Goal: Submit feedback/report problem: Submit feedback/report problem

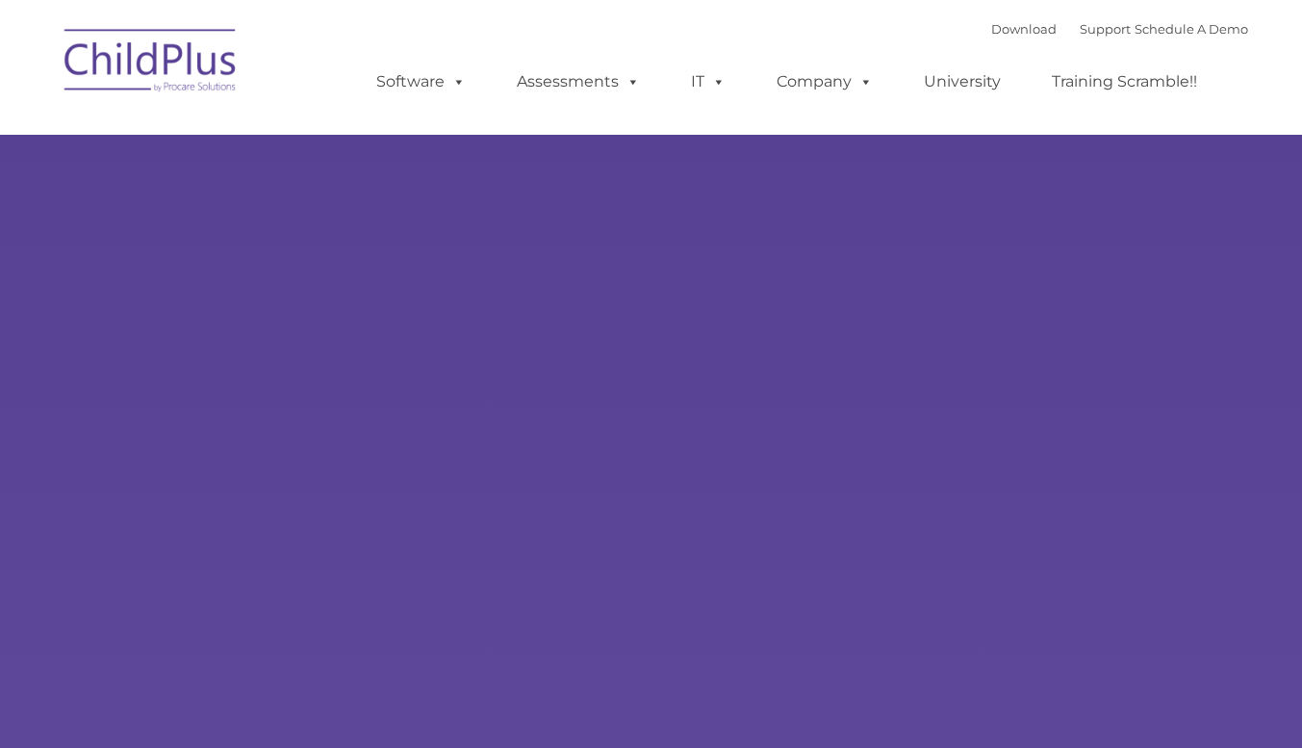
type input ""
select select "MEDIUM"
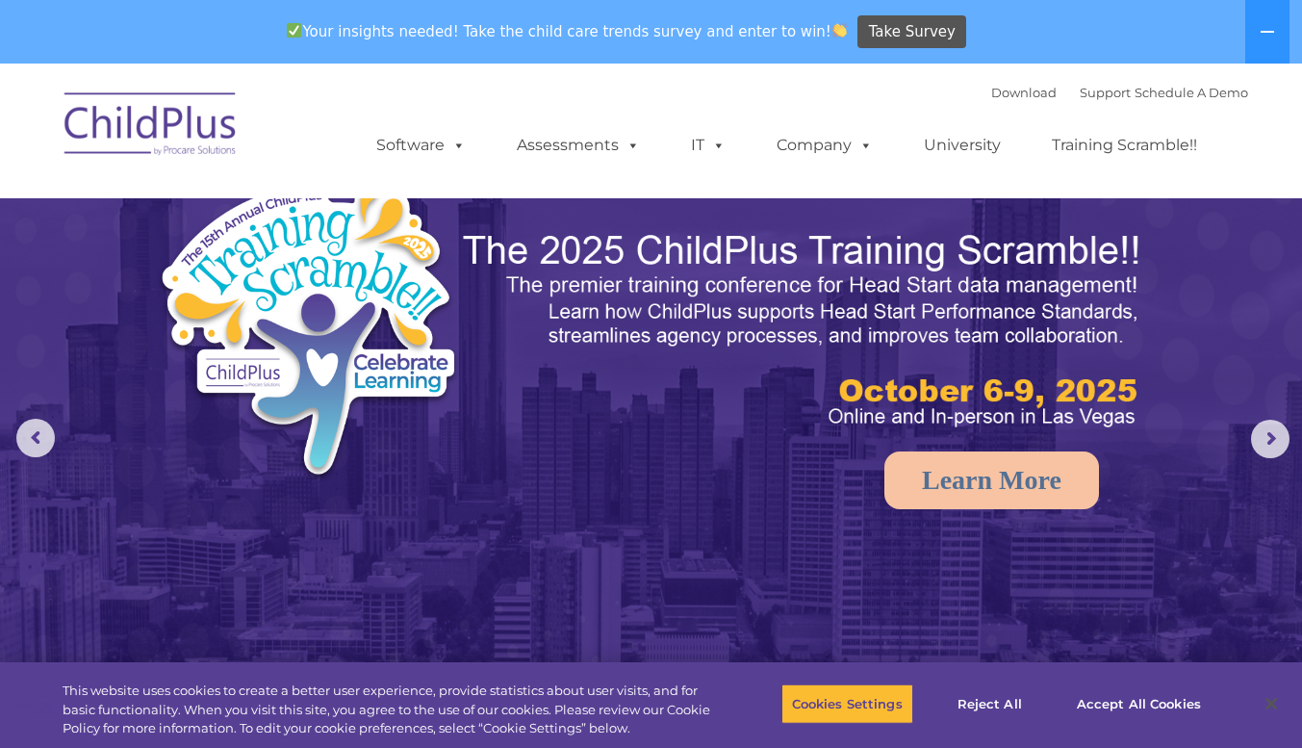
click at [731, 116] on ul "Software ChildPlus: The original and most widely-used Head Start data managemen…" at bounding box center [793, 145] width 910 height 77
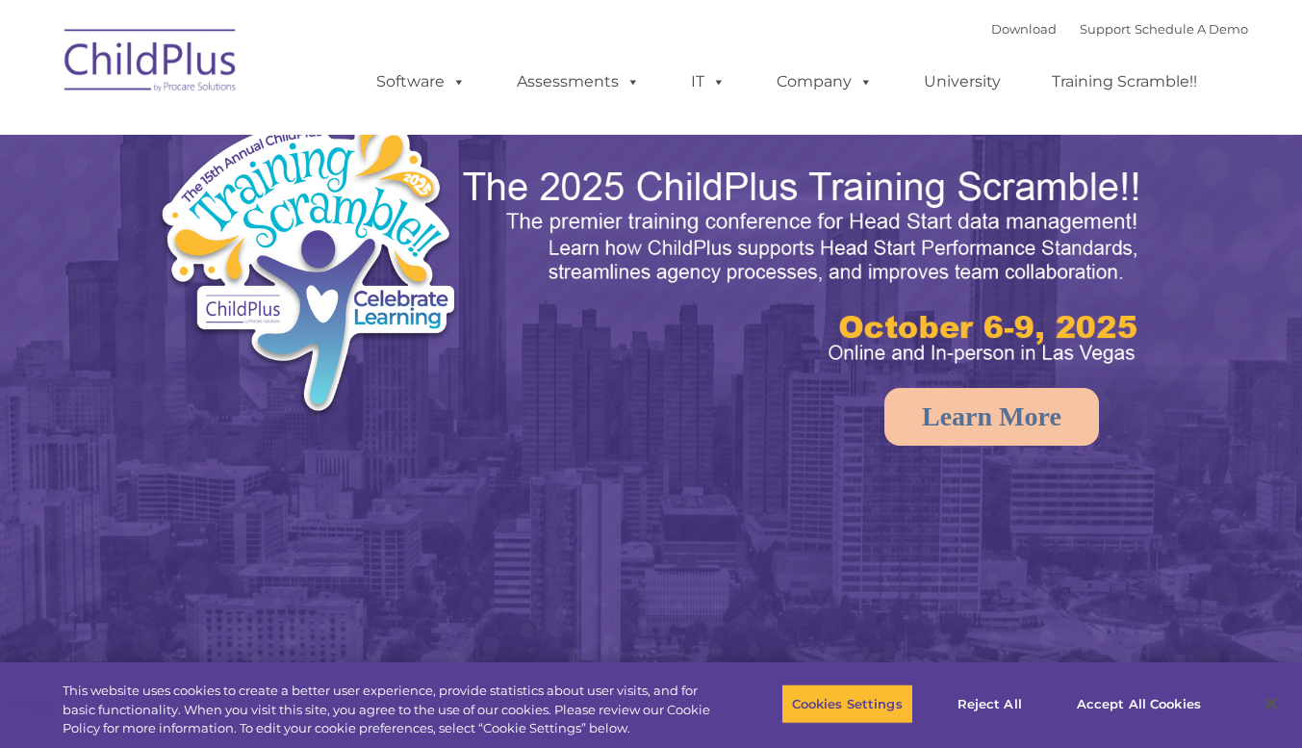
select select "MEDIUM"
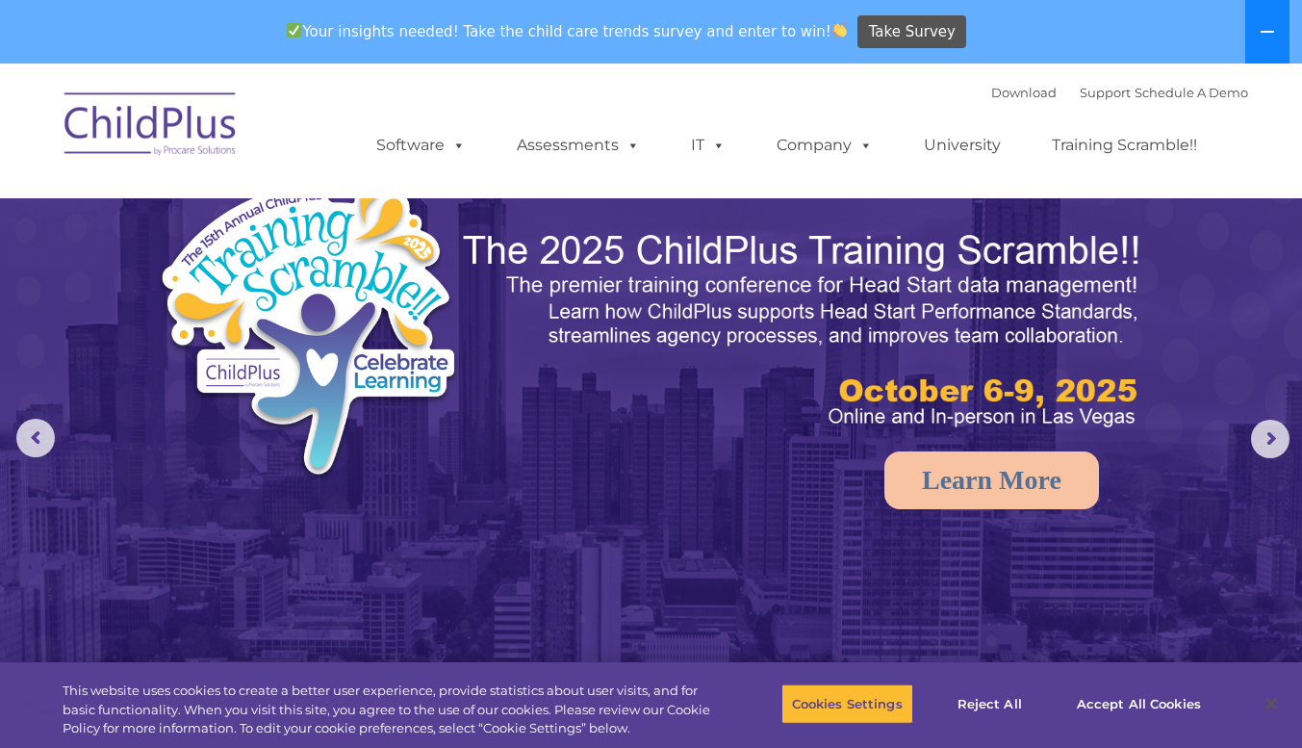
click at [1280, 27] on button at bounding box center [1267, 32] width 44 height 64
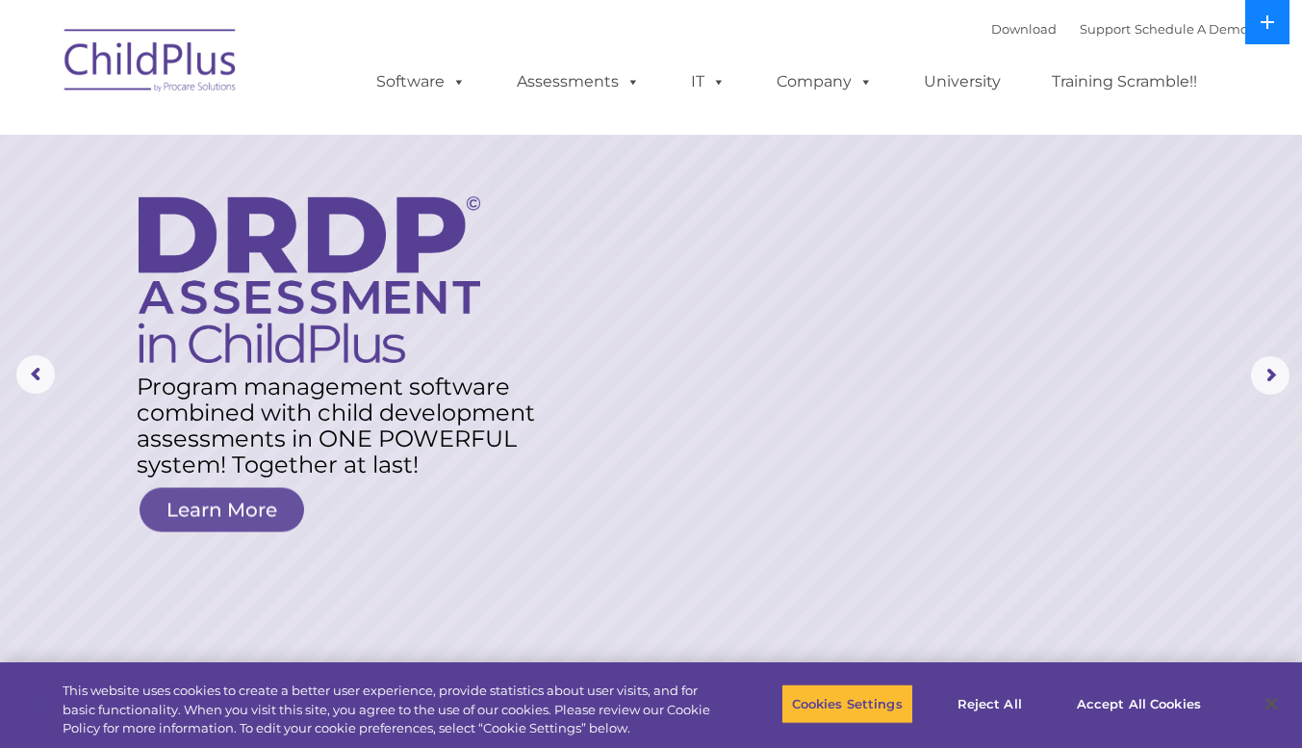
click at [1269, 26] on icon at bounding box center [1267, 21] width 15 height 15
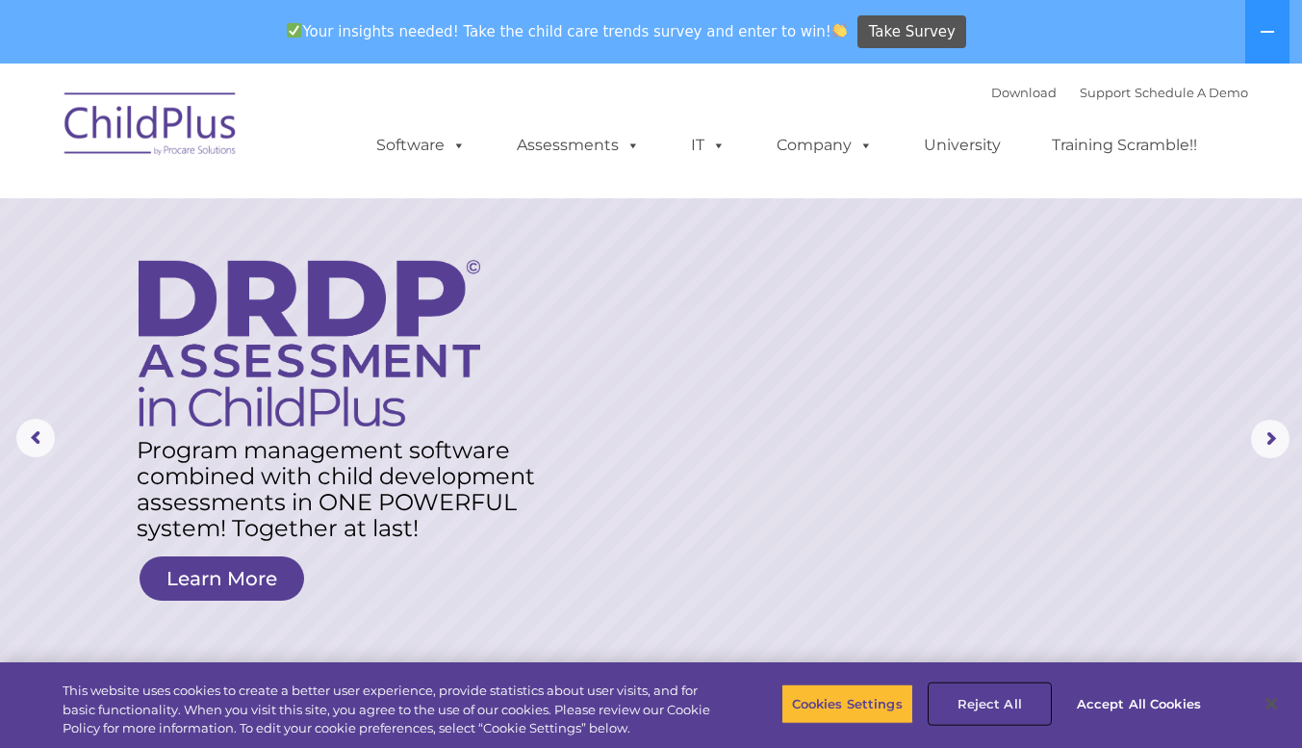
click at [1018, 702] on button "Reject All" at bounding box center [990, 703] width 120 height 40
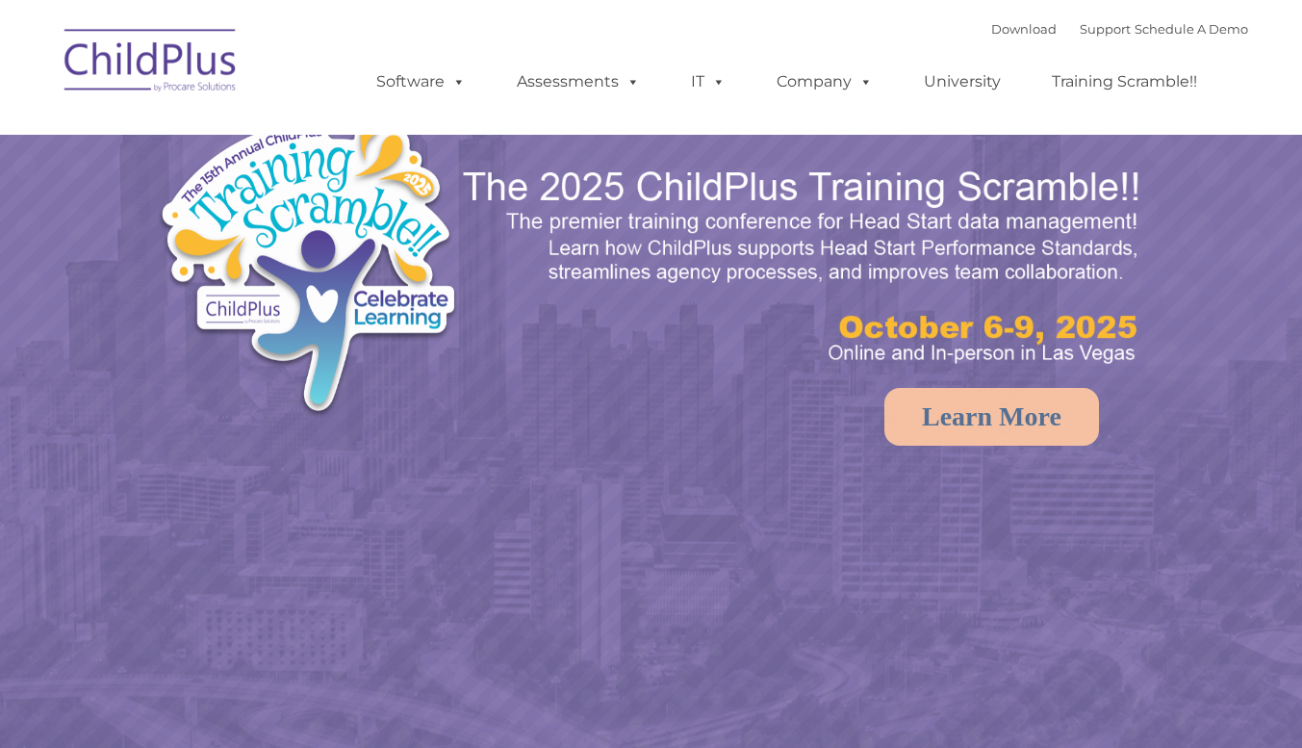
select select "MEDIUM"
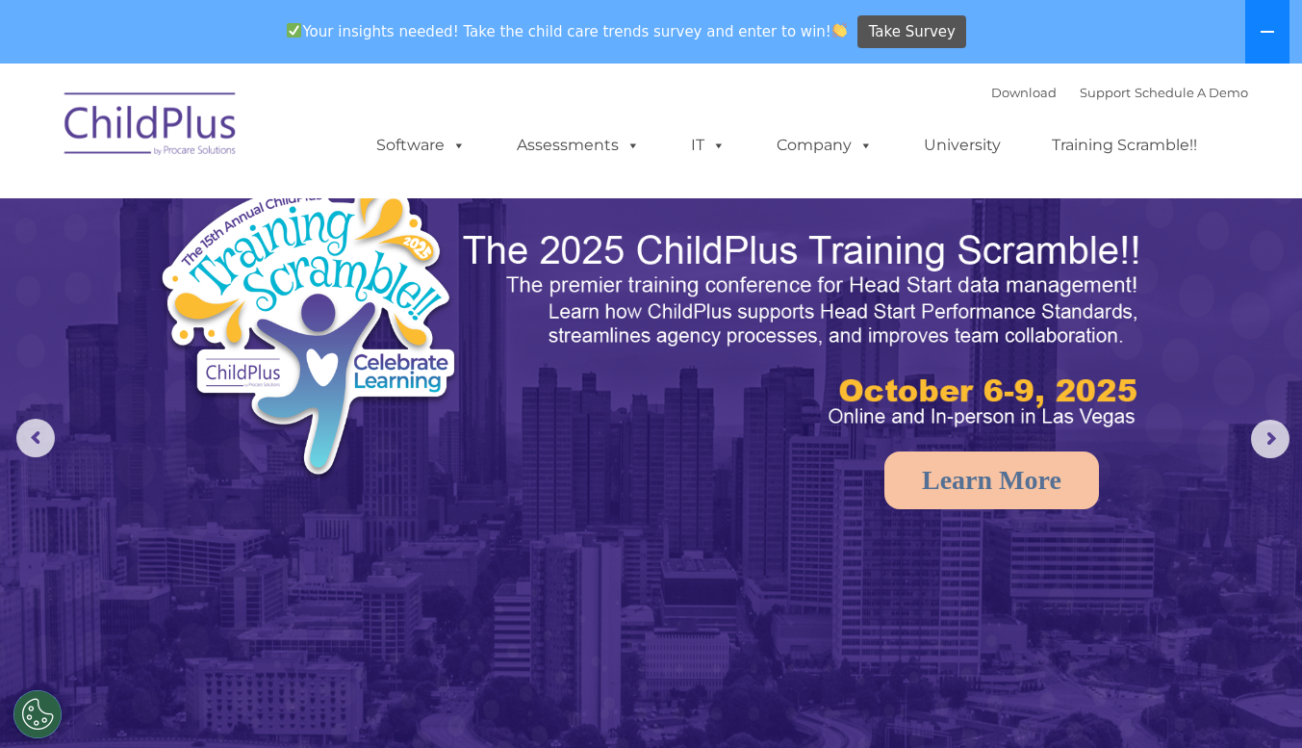
click at [1256, 33] on button at bounding box center [1267, 32] width 44 height 64
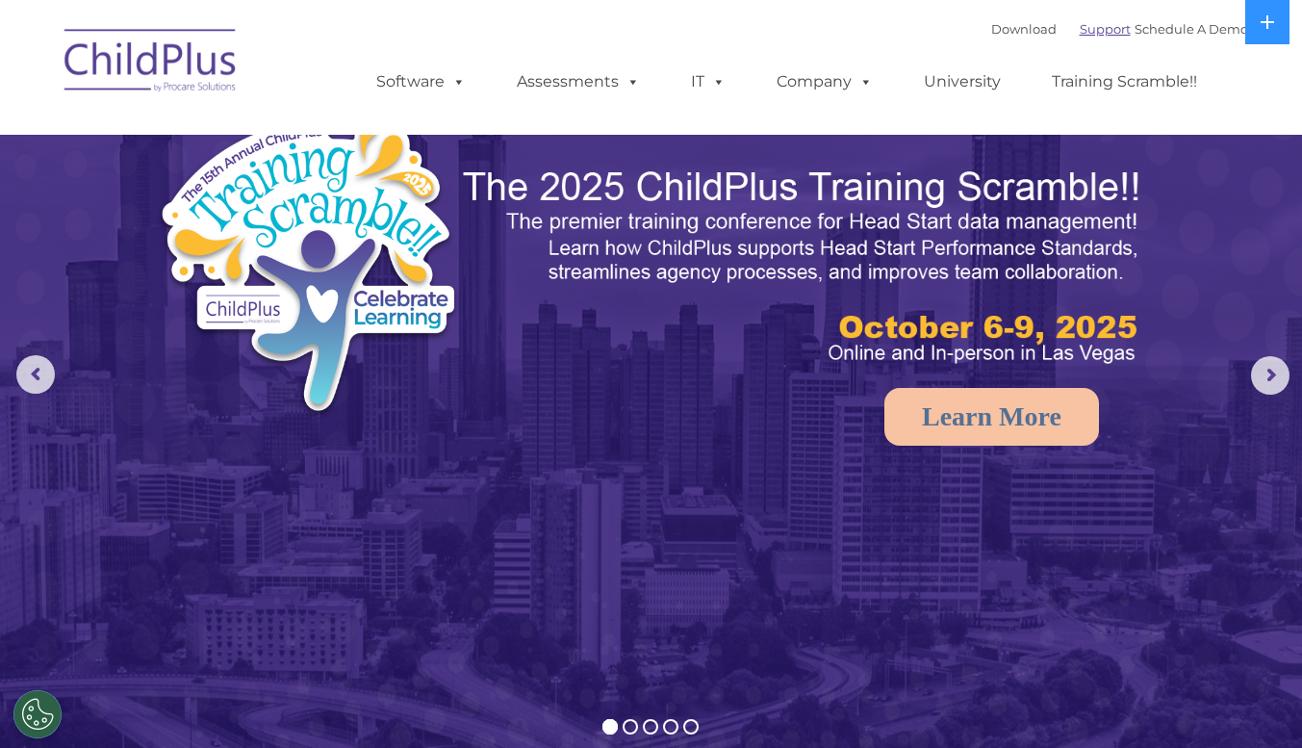
click at [1083, 34] on link "Support" at bounding box center [1105, 28] width 51 height 15
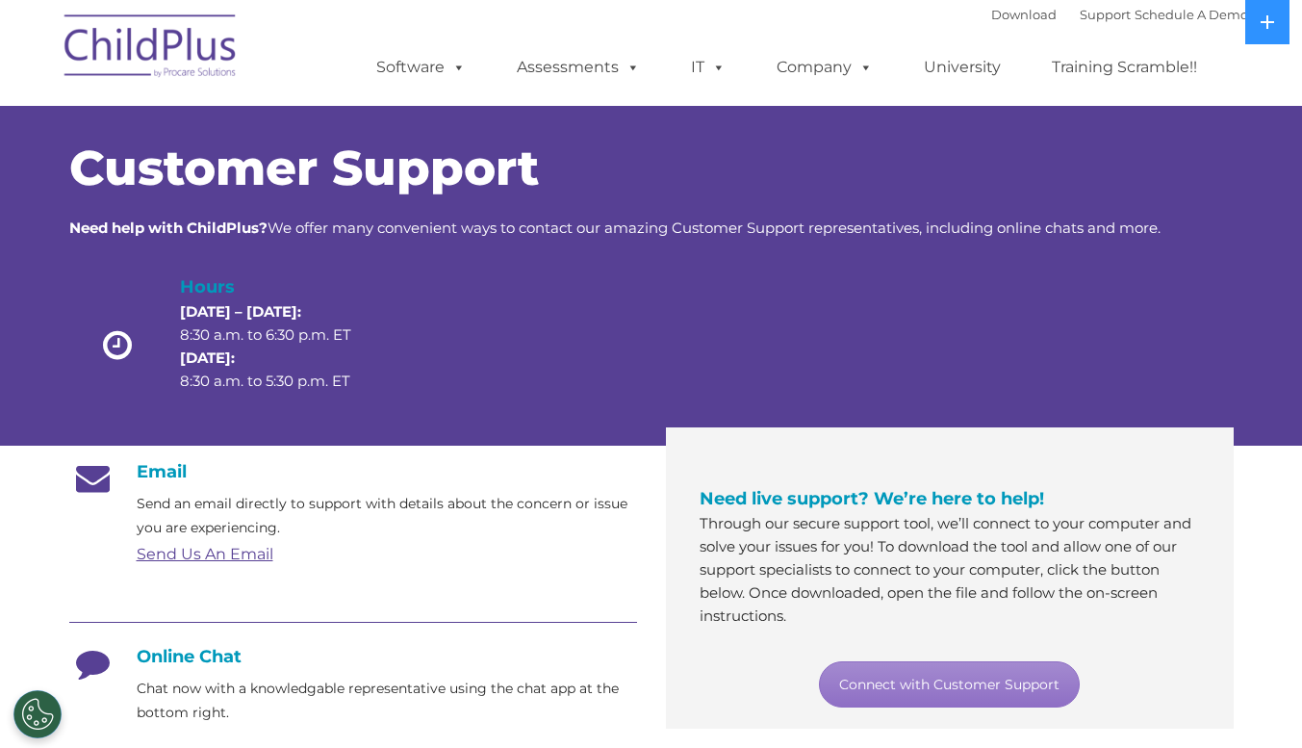
click at [1192, 37] on ul "Software ChildPlus: The original and most widely-used Head Start data managemen…" at bounding box center [793, 67] width 910 height 77
click at [1182, 13] on link "Schedule A Demo" at bounding box center [1192, 14] width 114 height 15
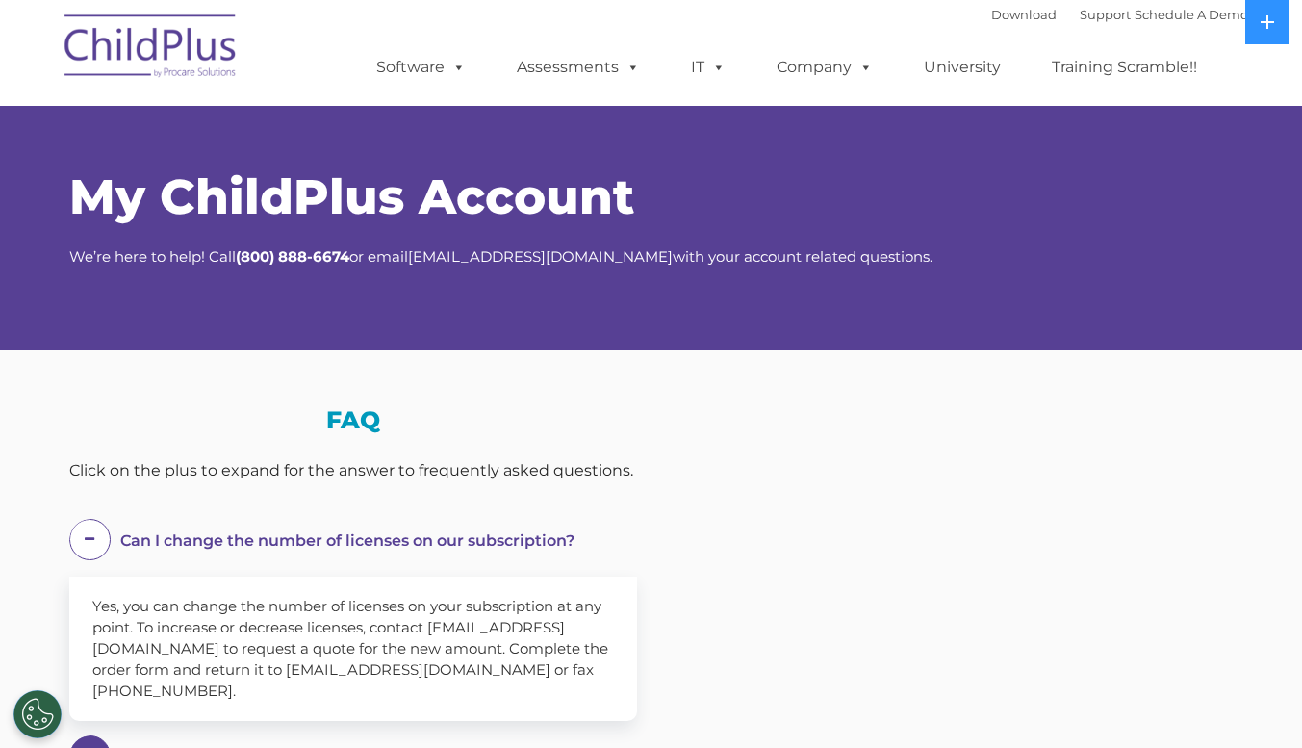
select select "MEDIUM"
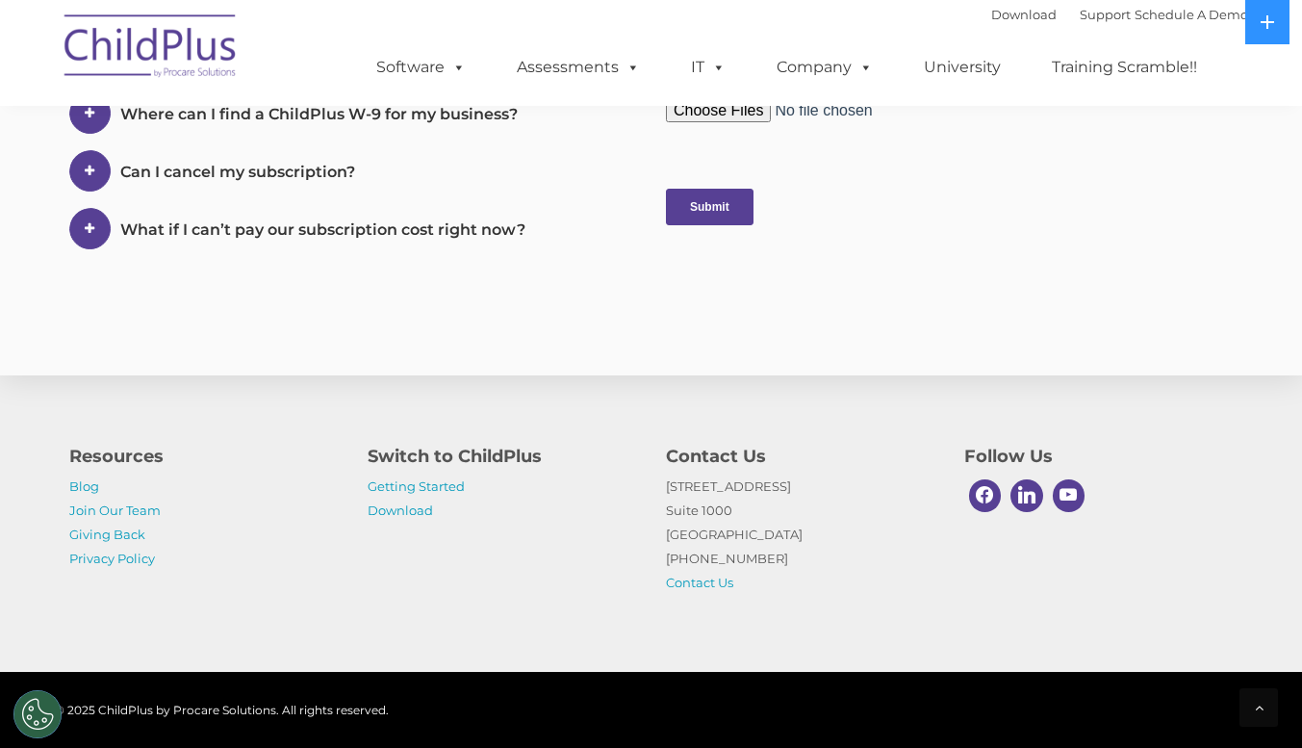
scroll to position [1085, 0]
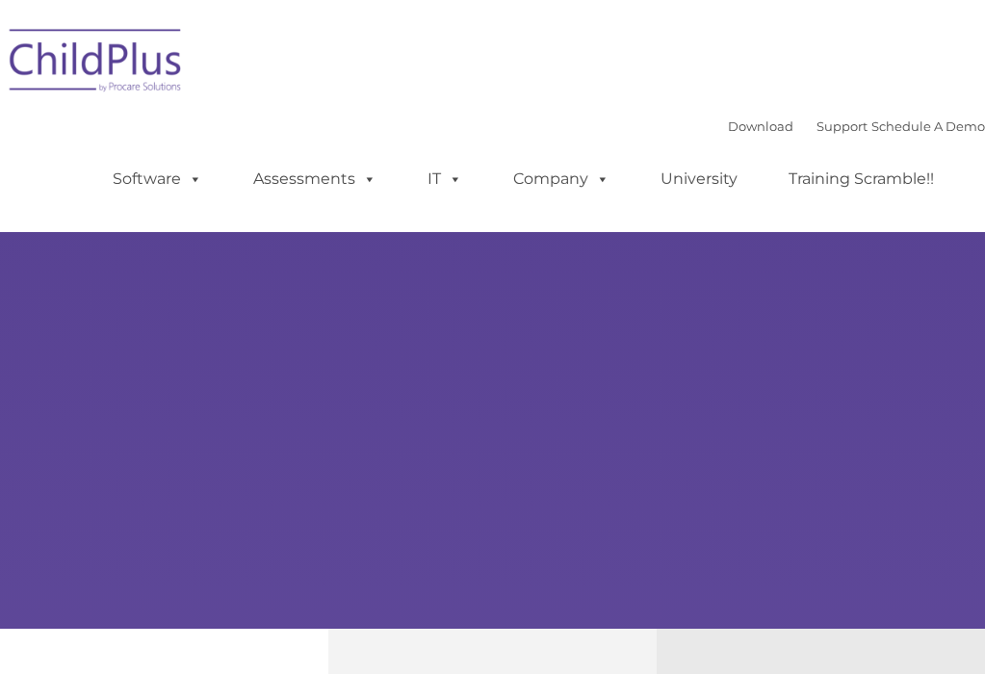
type input ""
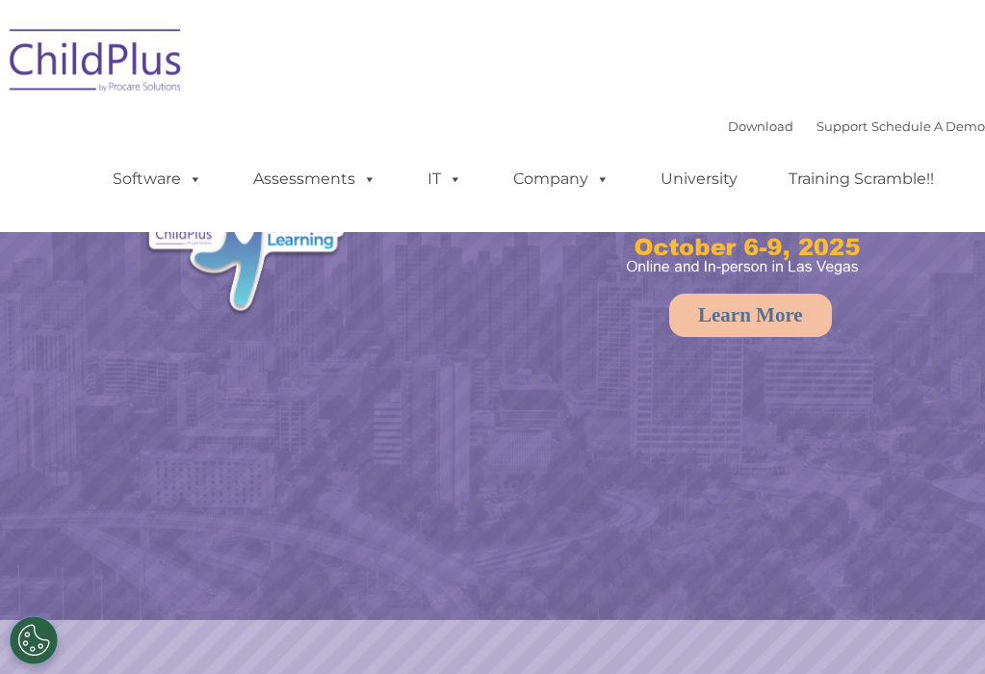
select select "MEDIUM"
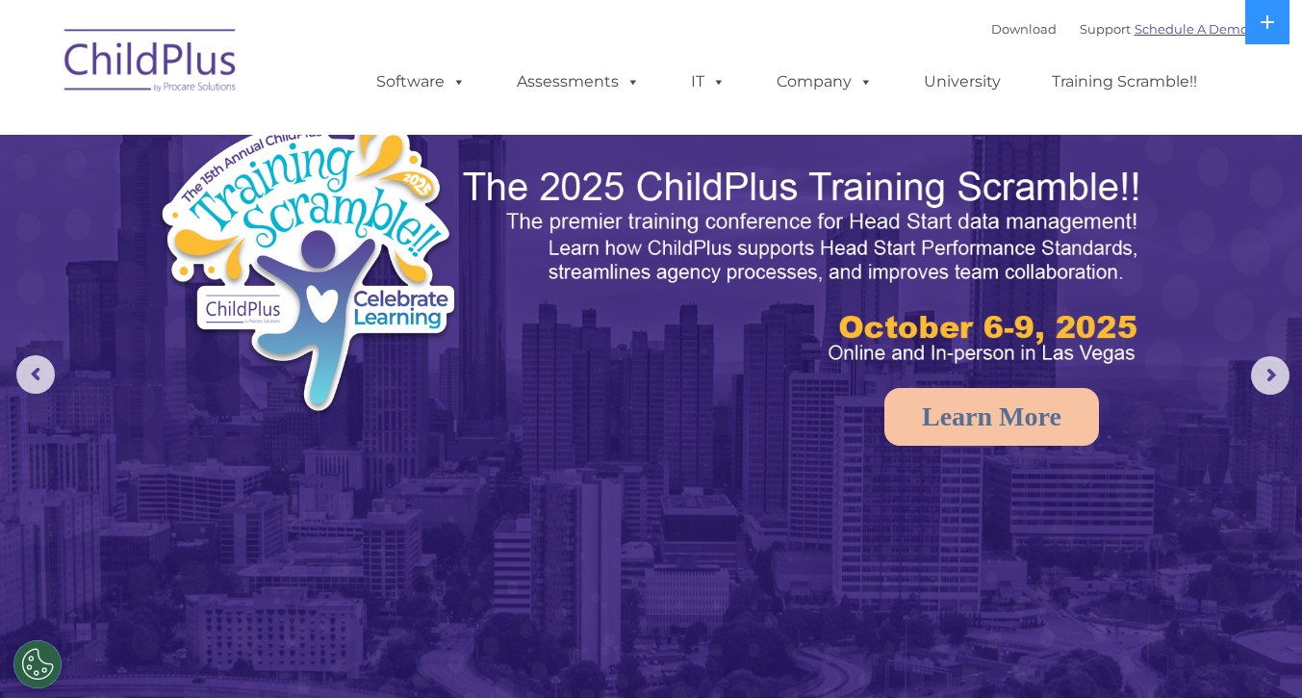
click at [984, 26] on link "Schedule A Demo" at bounding box center [1192, 28] width 114 height 15
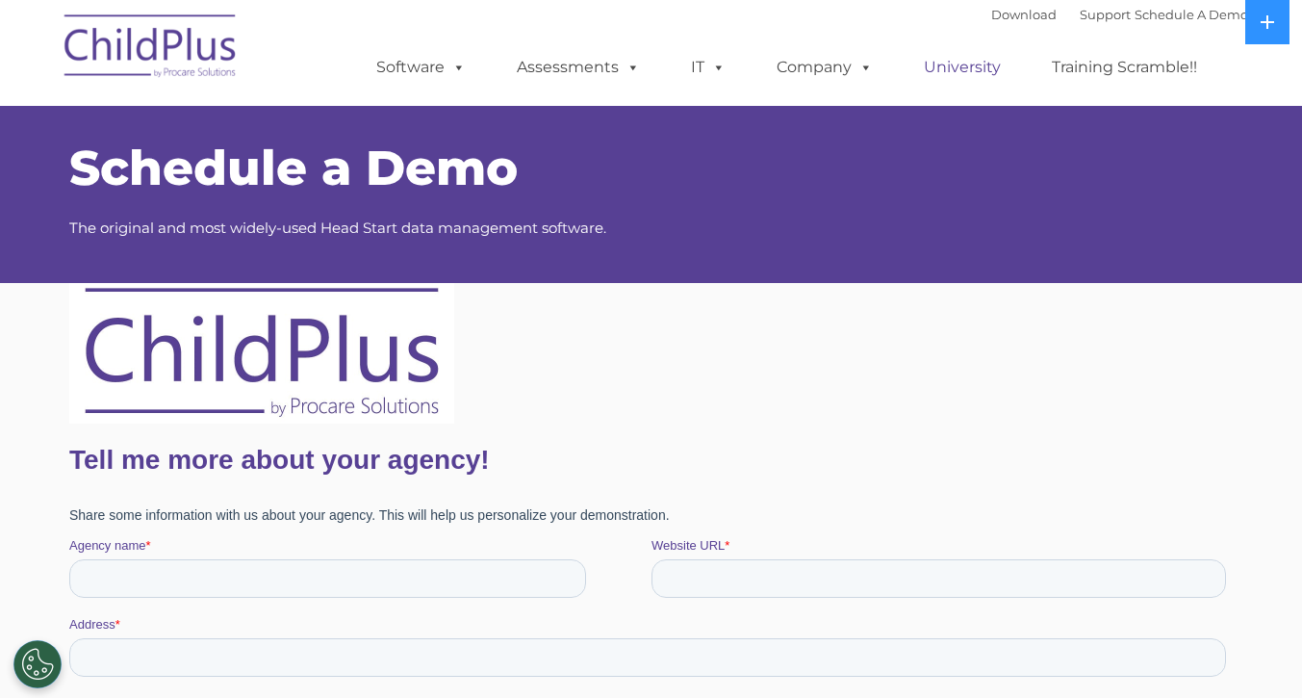
click at [970, 71] on link "University" at bounding box center [962, 67] width 115 height 38
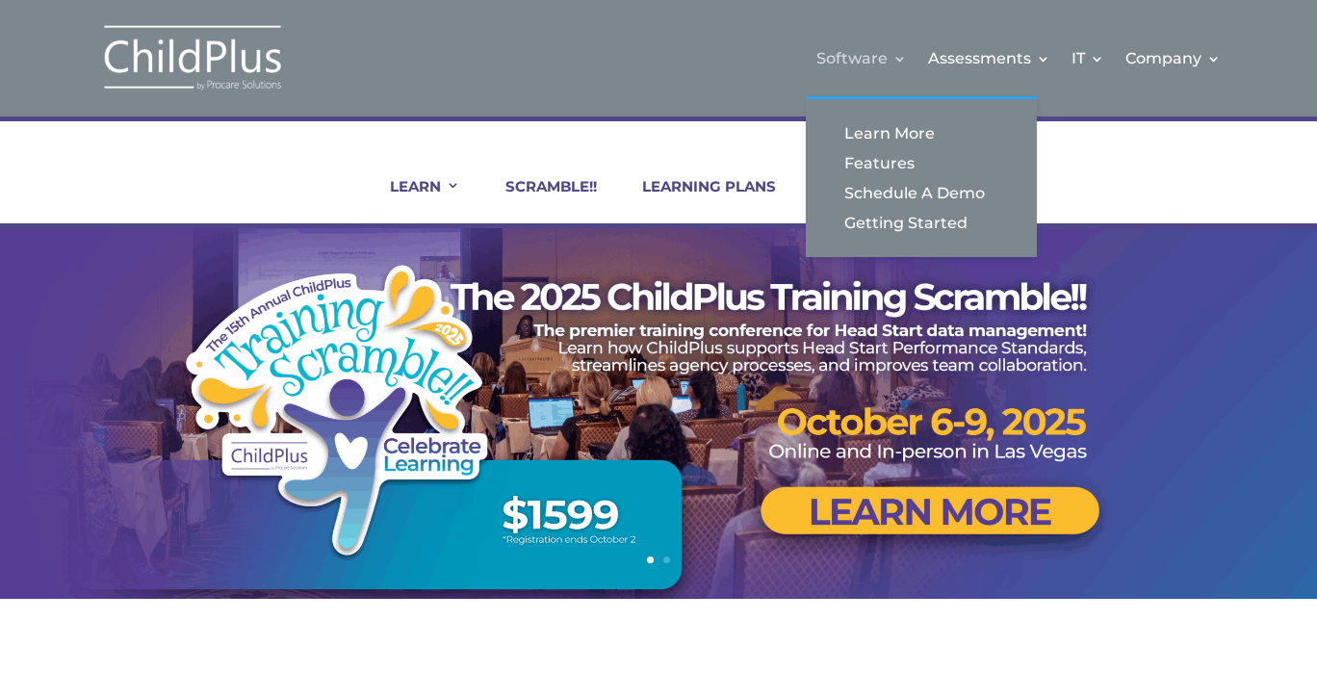
click at [854, 63] on link "Software" at bounding box center [861, 58] width 90 height 78
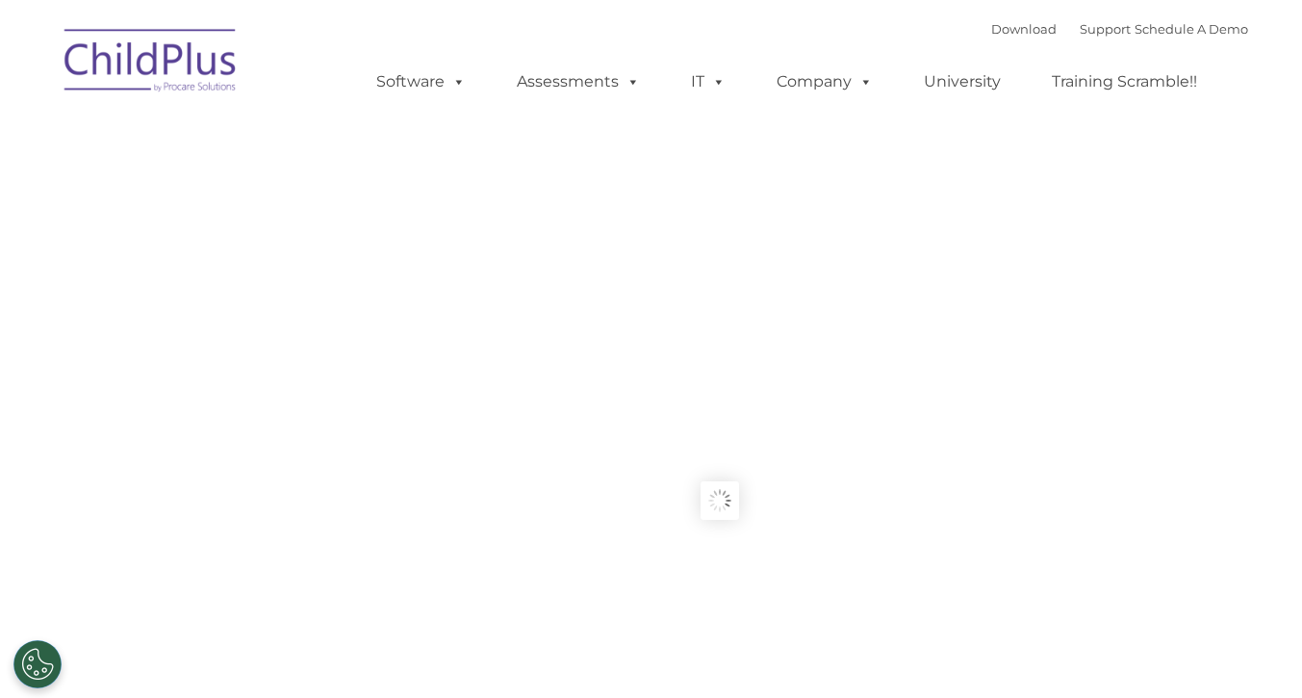
type input ""
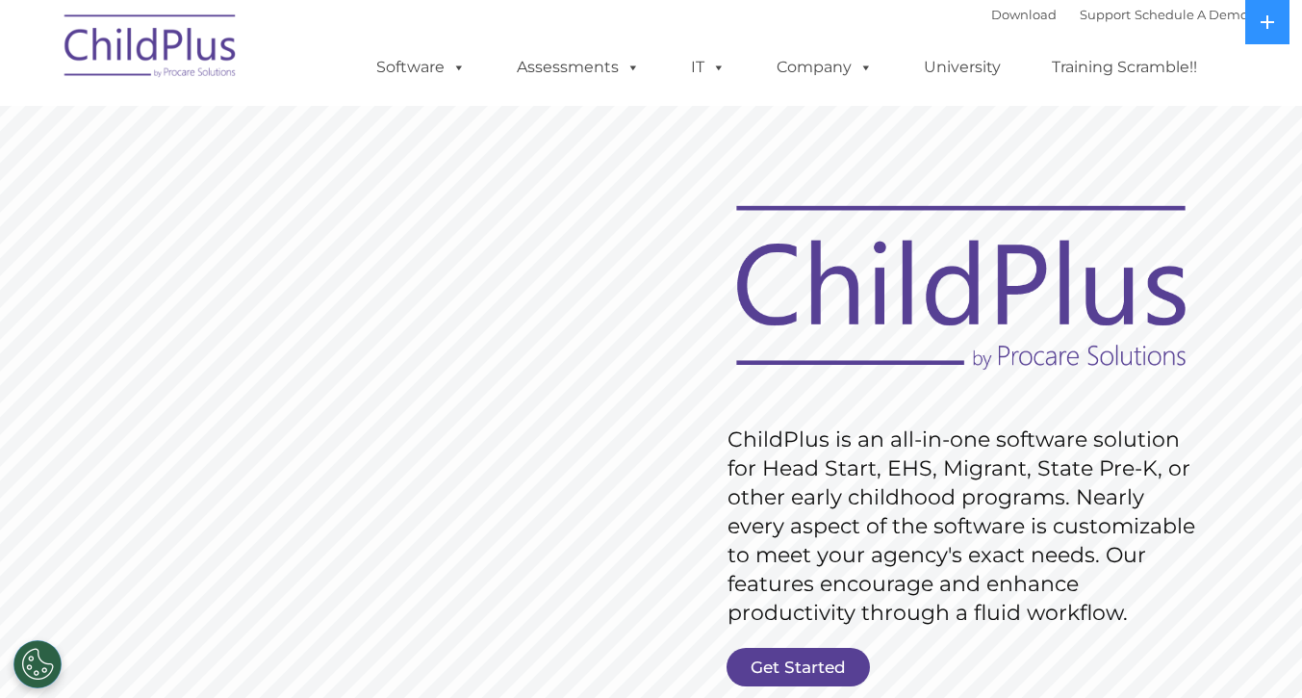
drag, startPoint x: 1316, startPoint y: 59, endPoint x: 823, endPoint y: 676, distance: 789.6
click at [823, 676] on link "Get Started" at bounding box center [798, 667] width 143 height 38
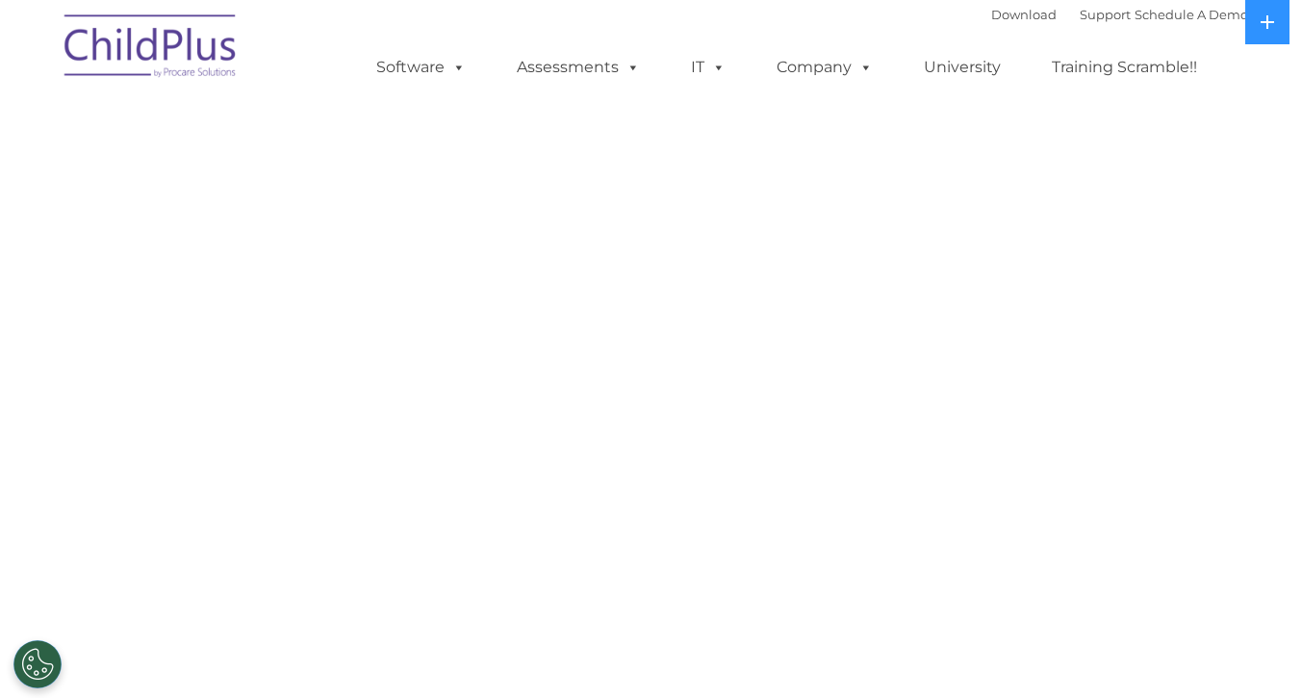
select select "MEDIUM"
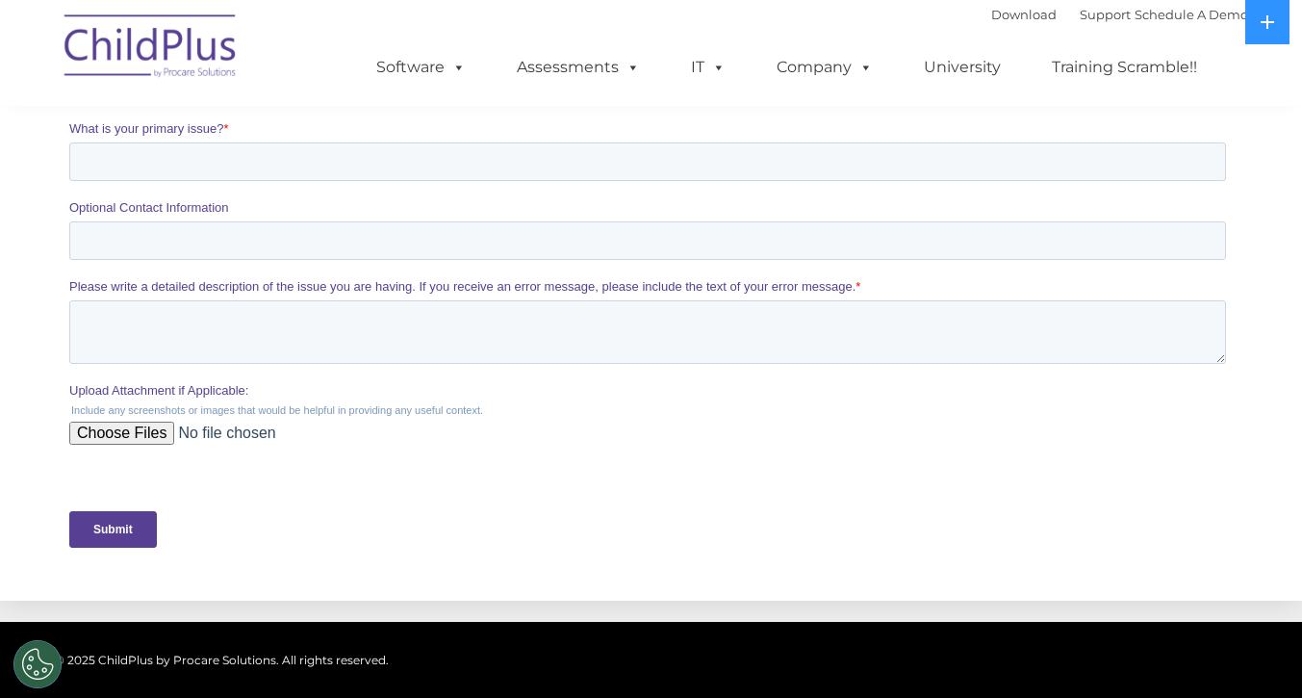
scroll to position [650, 0]
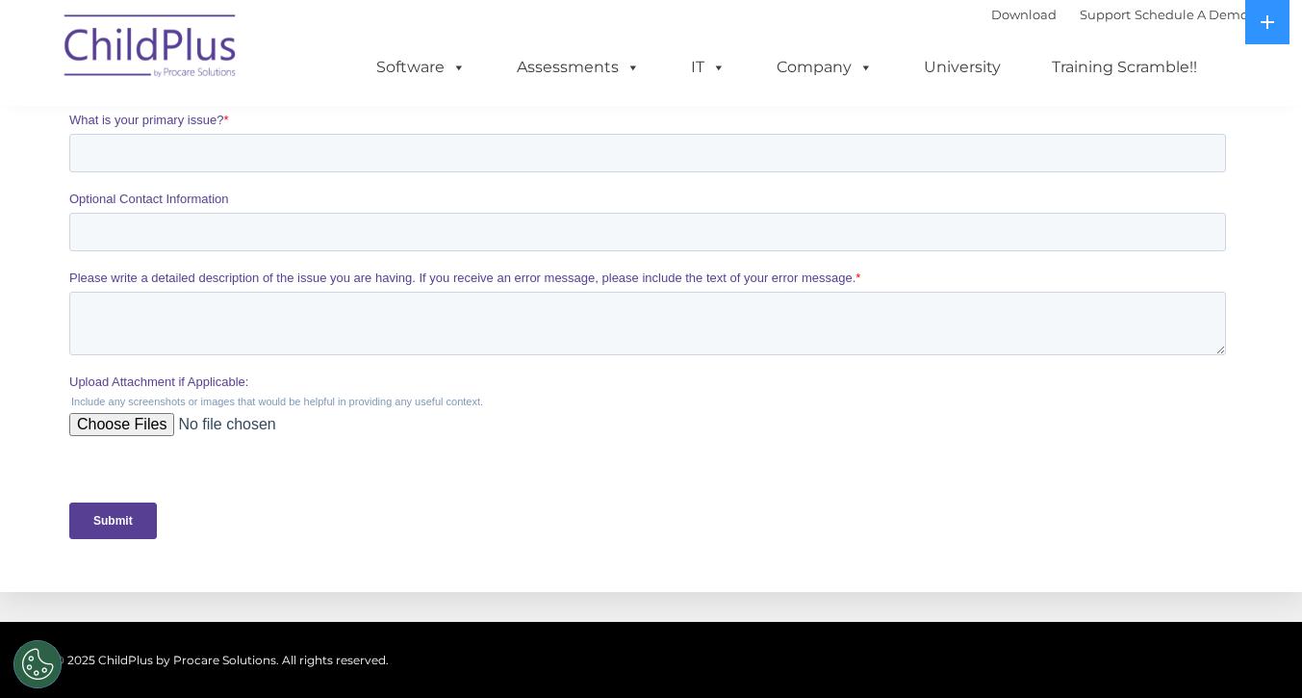
click at [149, 427] on input "Upload Attachment if Applicable:" at bounding box center [646, 432] width 1157 height 38
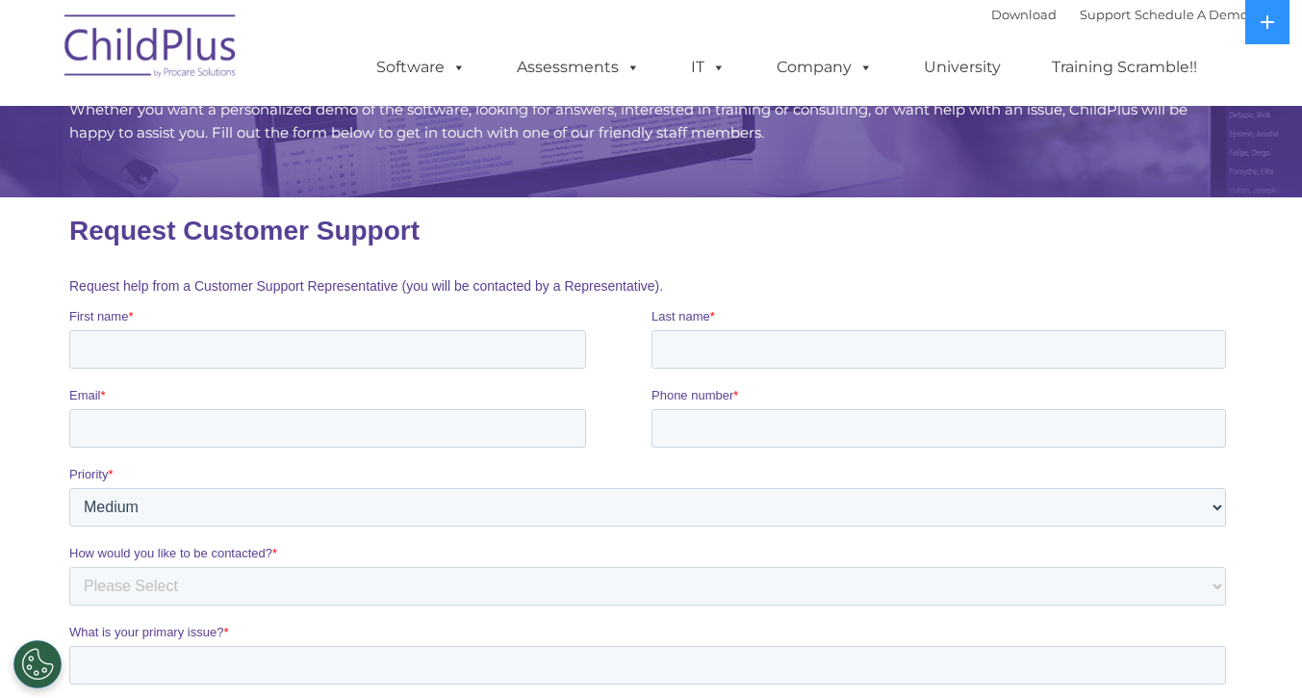
scroll to position [72, 0]
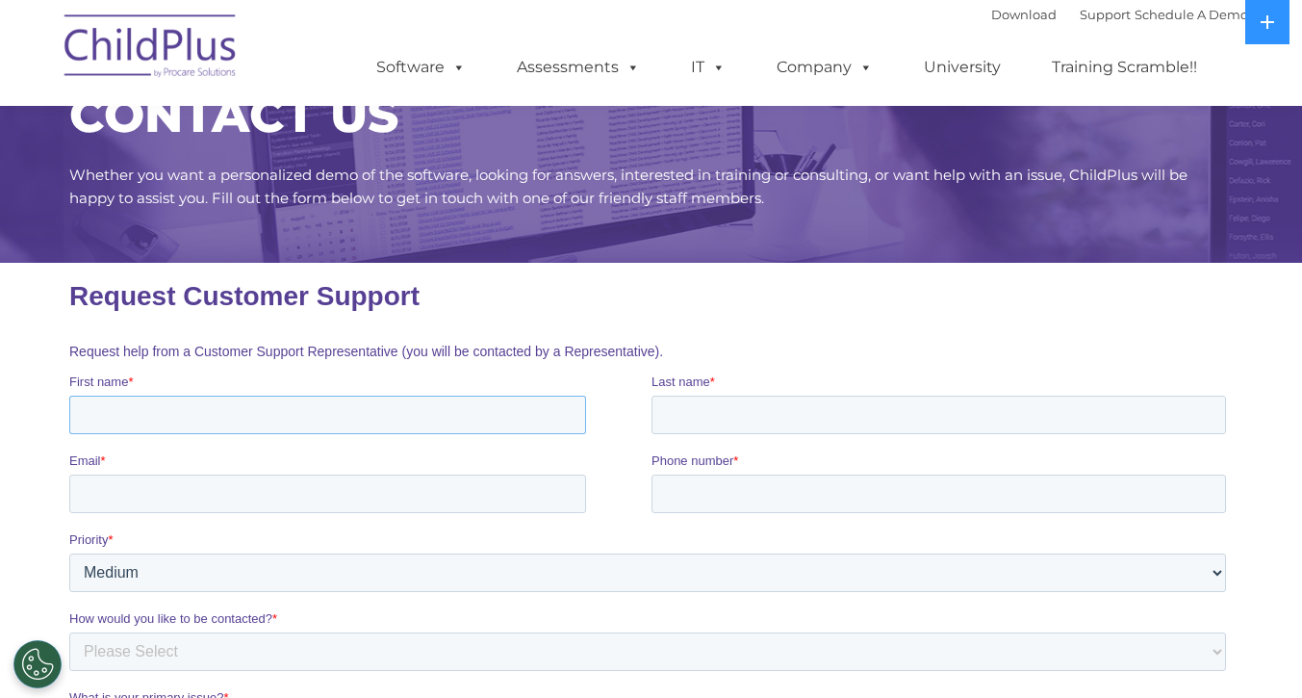
click at [214, 405] on input "First name *" at bounding box center [326, 415] width 517 height 38
type input "tori"
click at [932, 414] on input "Last name *" at bounding box center [938, 415] width 575 height 38
type input "honokaupu"
click at [131, 489] on input "Email *" at bounding box center [326, 493] width 517 height 38
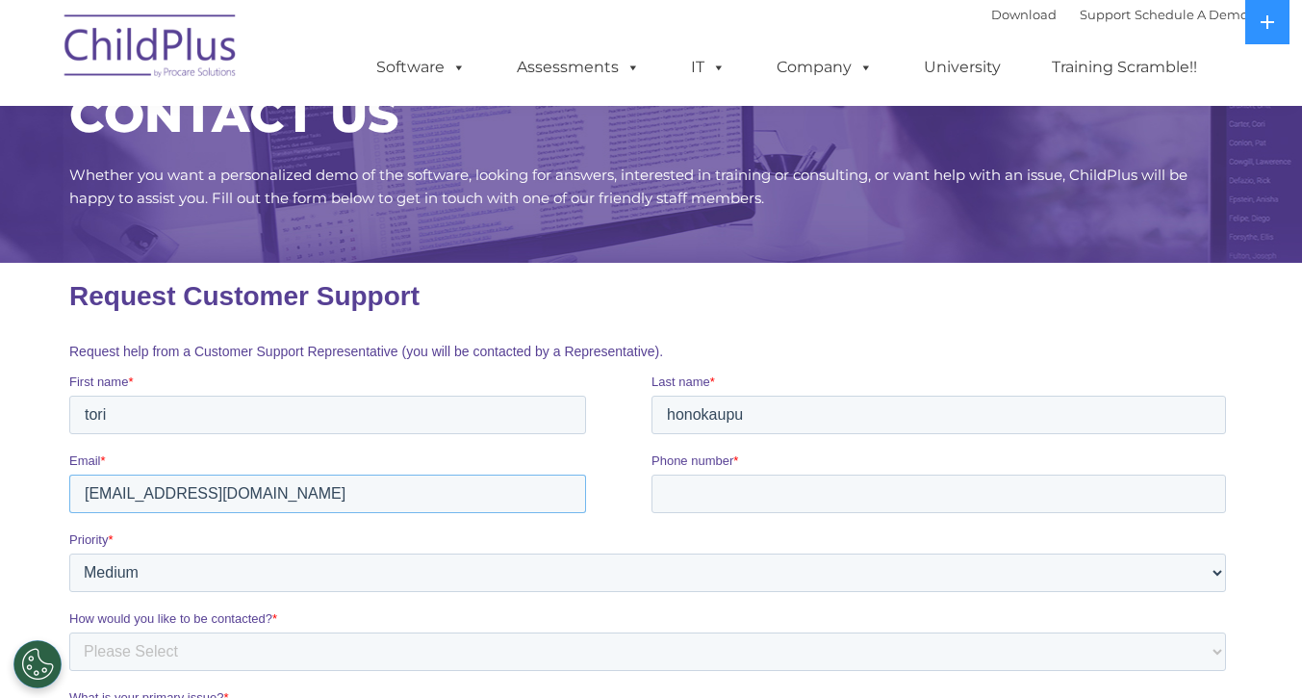
type input "tori@mfss.org"
click at [993, 495] on input "Phone number *" at bounding box center [938, 493] width 575 height 38
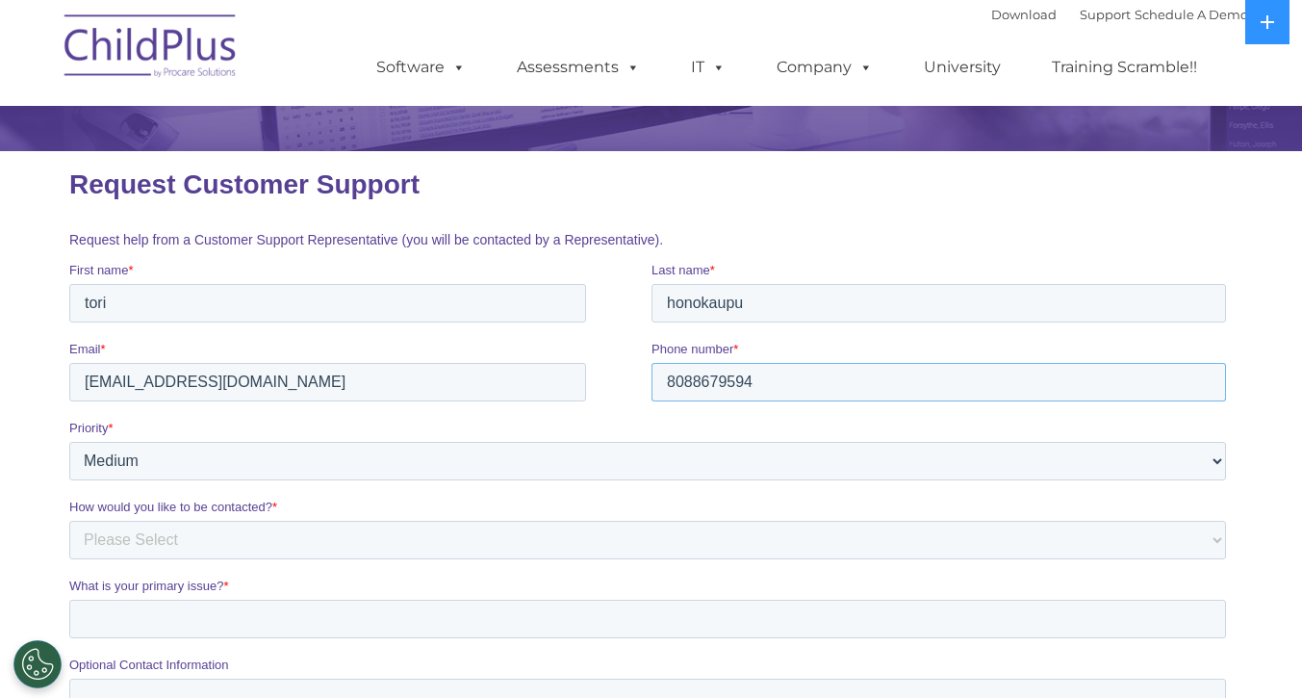
scroll to position [189, 0]
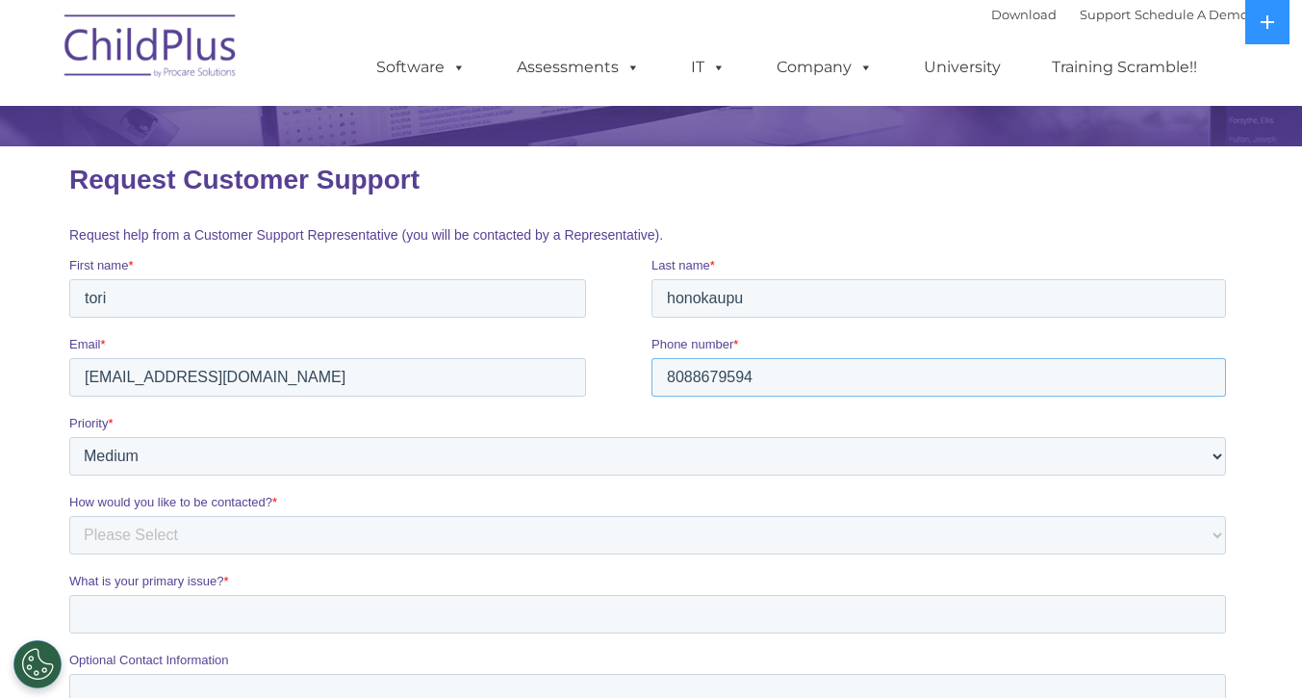
type input "8088679594"
click at [955, 457] on select "Please Select Low Medium High" at bounding box center [646, 456] width 1157 height 38
click at [754, 665] on label "Optional Contact Information" at bounding box center [650, 660] width 1165 height 19
click at [754, 674] on input "Optional Contact Information" at bounding box center [646, 693] width 1157 height 38
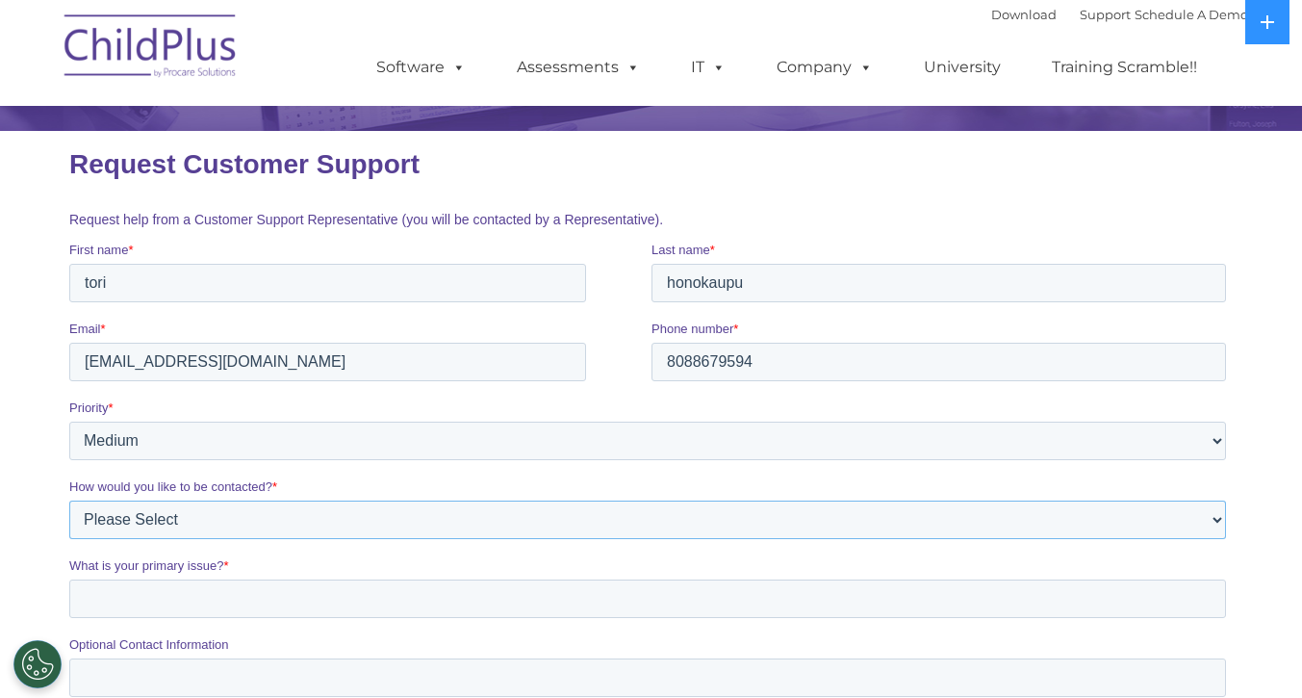
click at [554, 505] on select "Please Select Phone Email" at bounding box center [646, 519] width 1157 height 38
click at [565, 536] on select "Please Select Phone Email" at bounding box center [646, 519] width 1157 height 38
click at [571, 533] on select "Please Select Phone Email" at bounding box center [646, 519] width 1157 height 38
select select "Email"
click at [68, 500] on select "Please Select Phone Email" at bounding box center [646, 519] width 1157 height 38
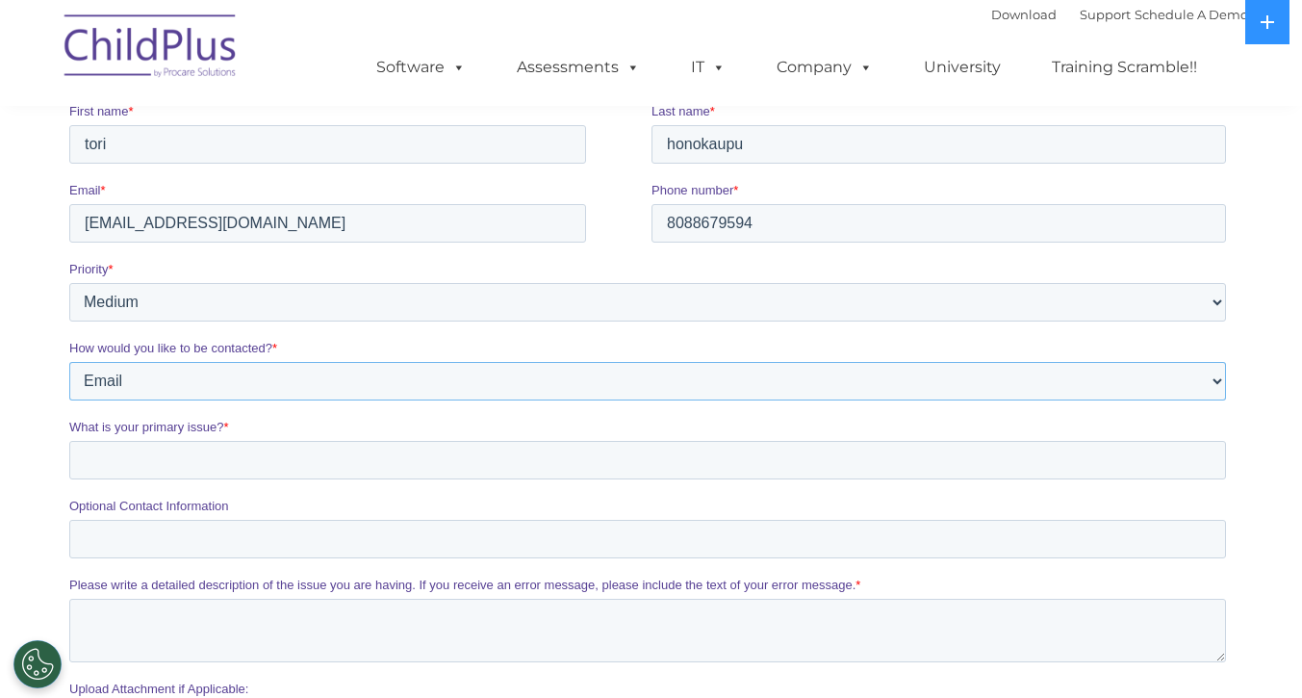
scroll to position [340, 0]
click at [584, 471] on input "What is your primary issue? *" at bounding box center [646, 463] width 1157 height 38
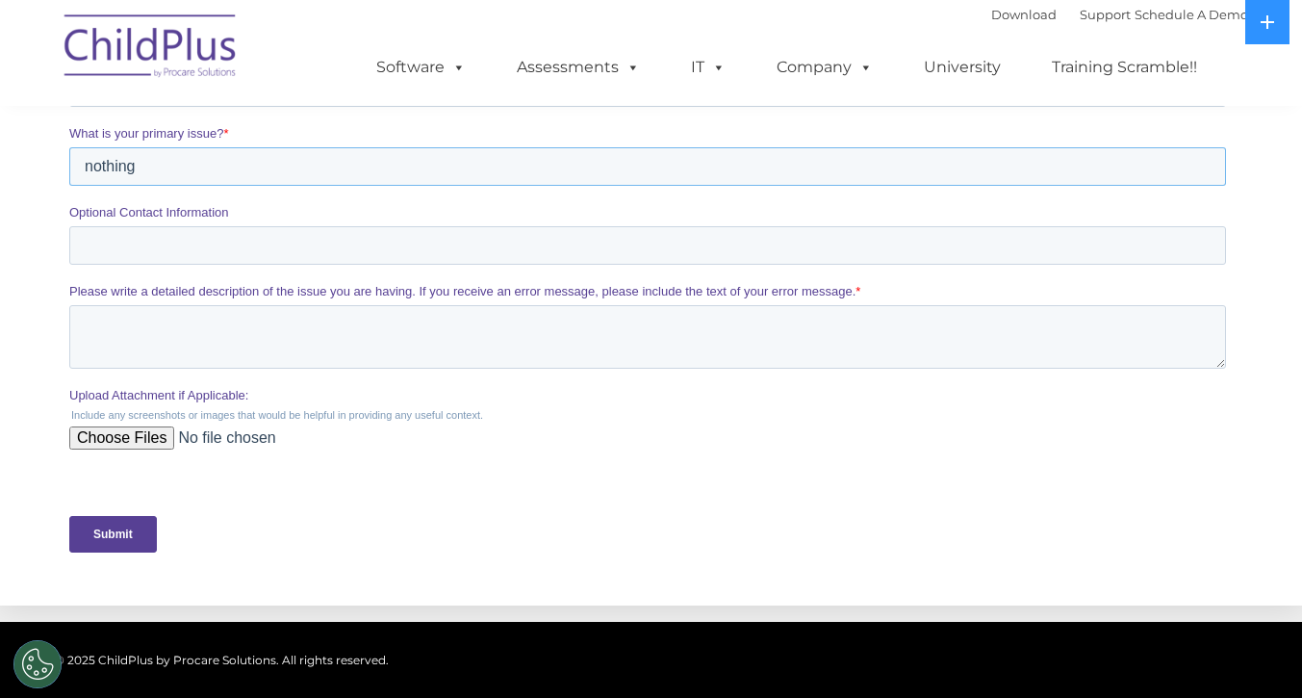
scroll to position [637, 0]
type input "nothing"
click at [102, 521] on input "Submit" at bounding box center [112, 533] width 88 height 37
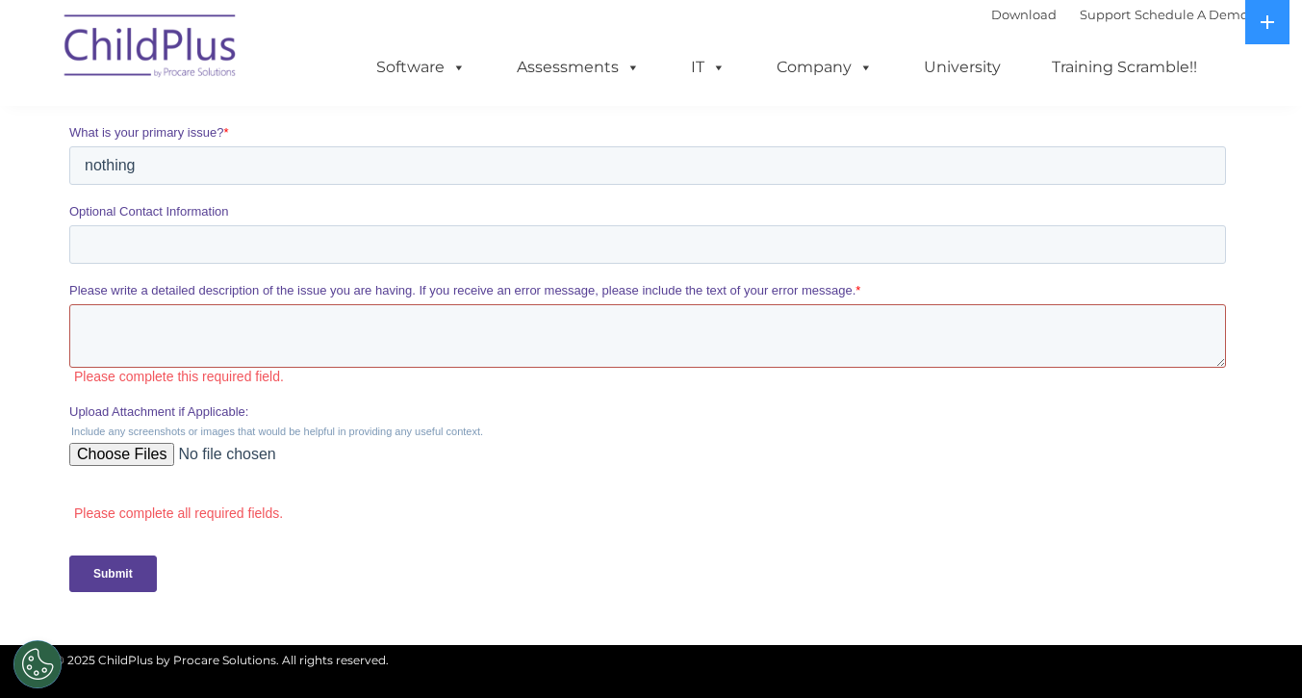
click at [406, 319] on textarea "Please write a detailed description of the issue you are having. If you receive…" at bounding box center [646, 336] width 1157 height 64
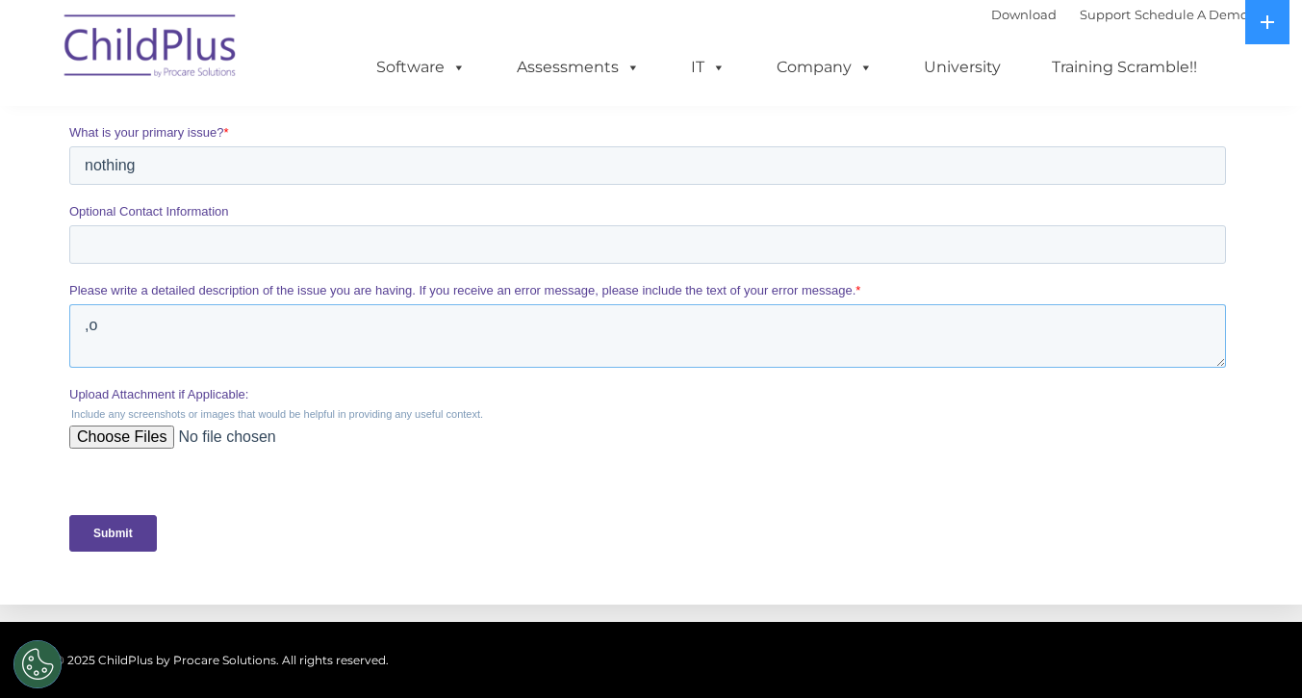
type textarea ","
type textarea "loggining in"
click at [114, 535] on input "Submit" at bounding box center [112, 533] width 88 height 37
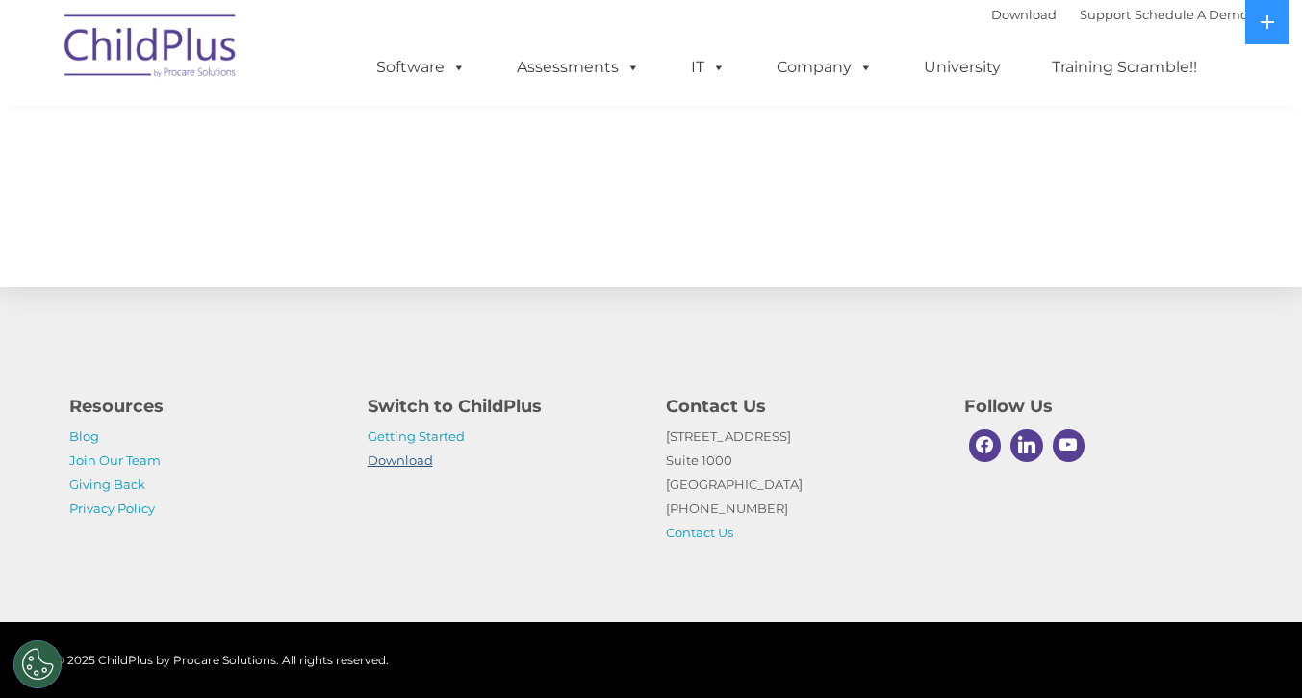
click at [399, 457] on link "Download" at bounding box center [400, 459] width 65 height 15
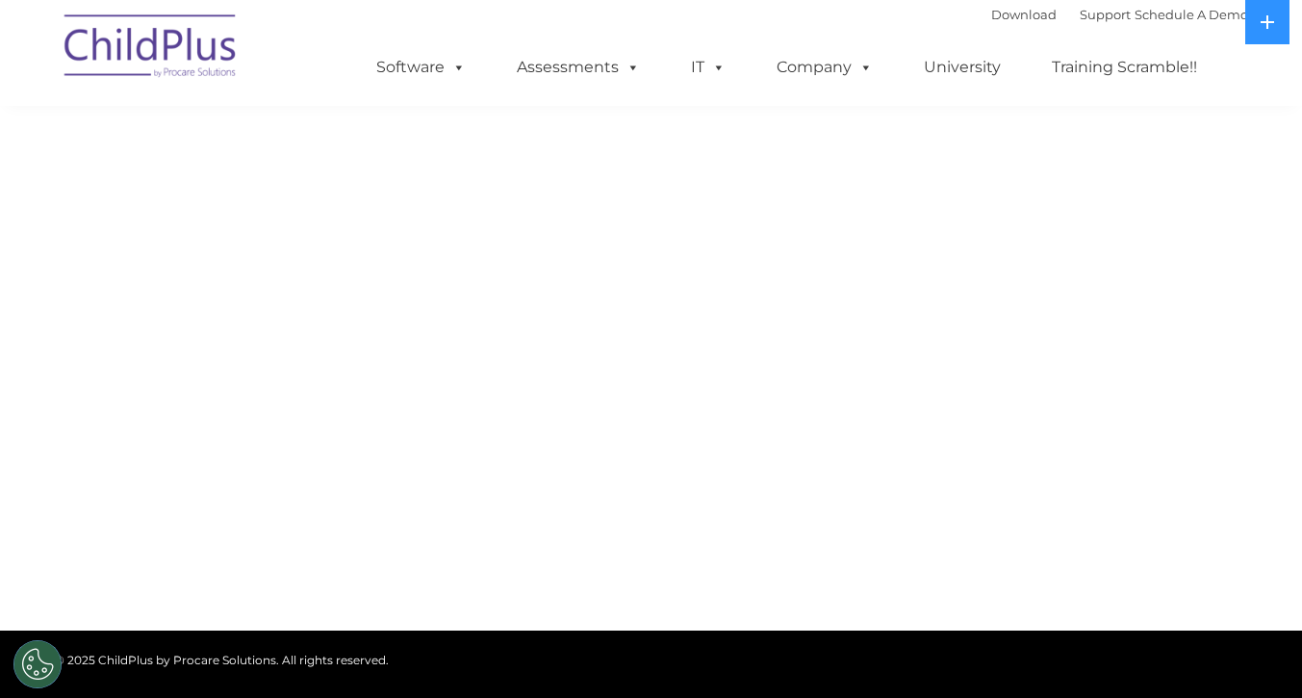
scroll to position [344, 0]
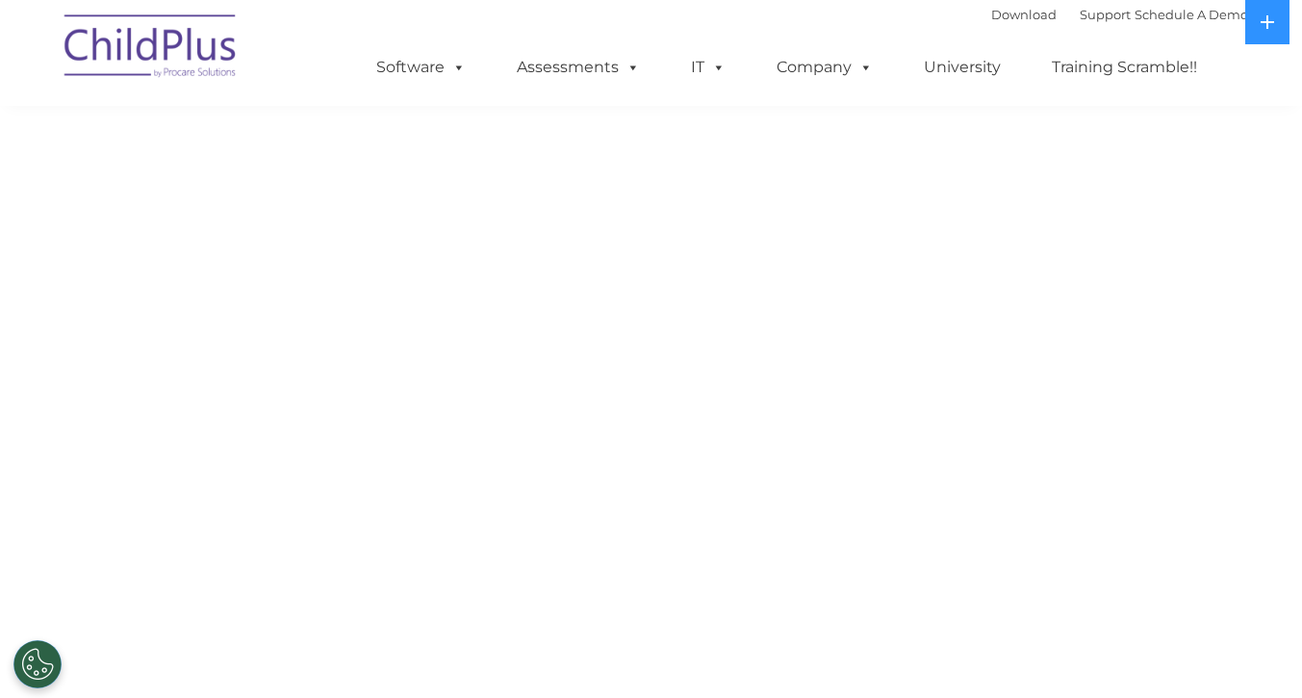
select select "MEDIUM"
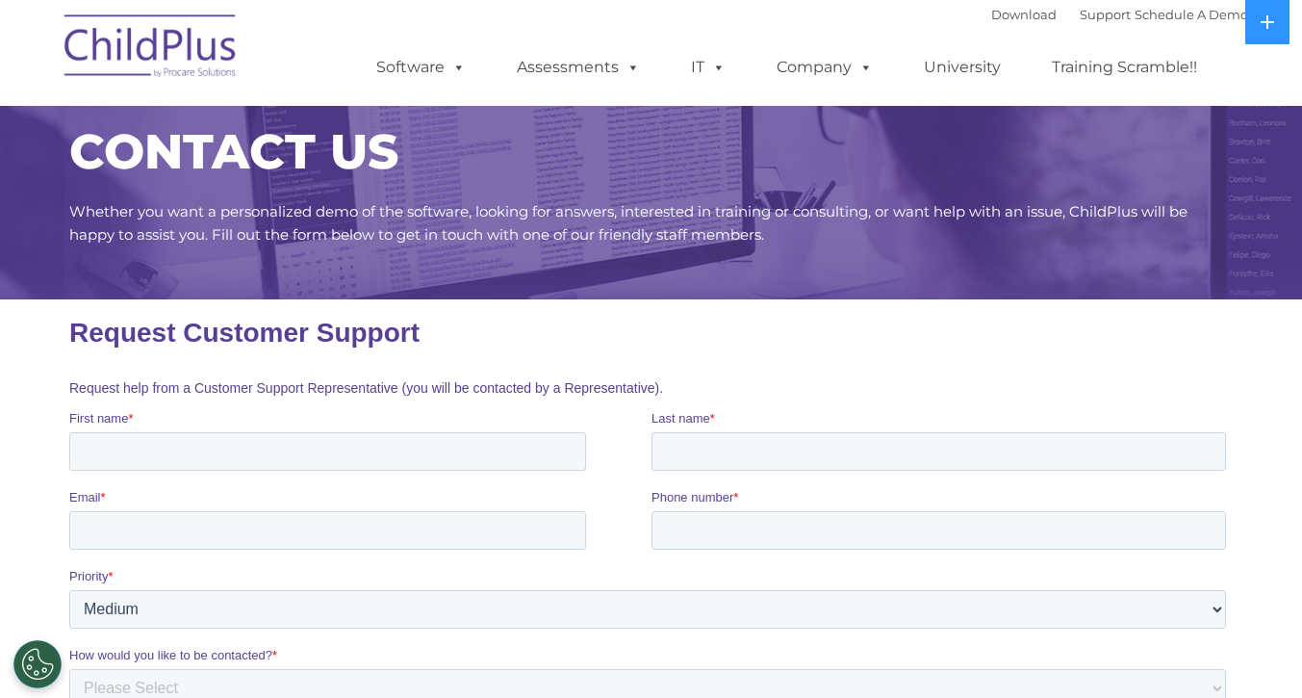
scroll to position [13, 0]
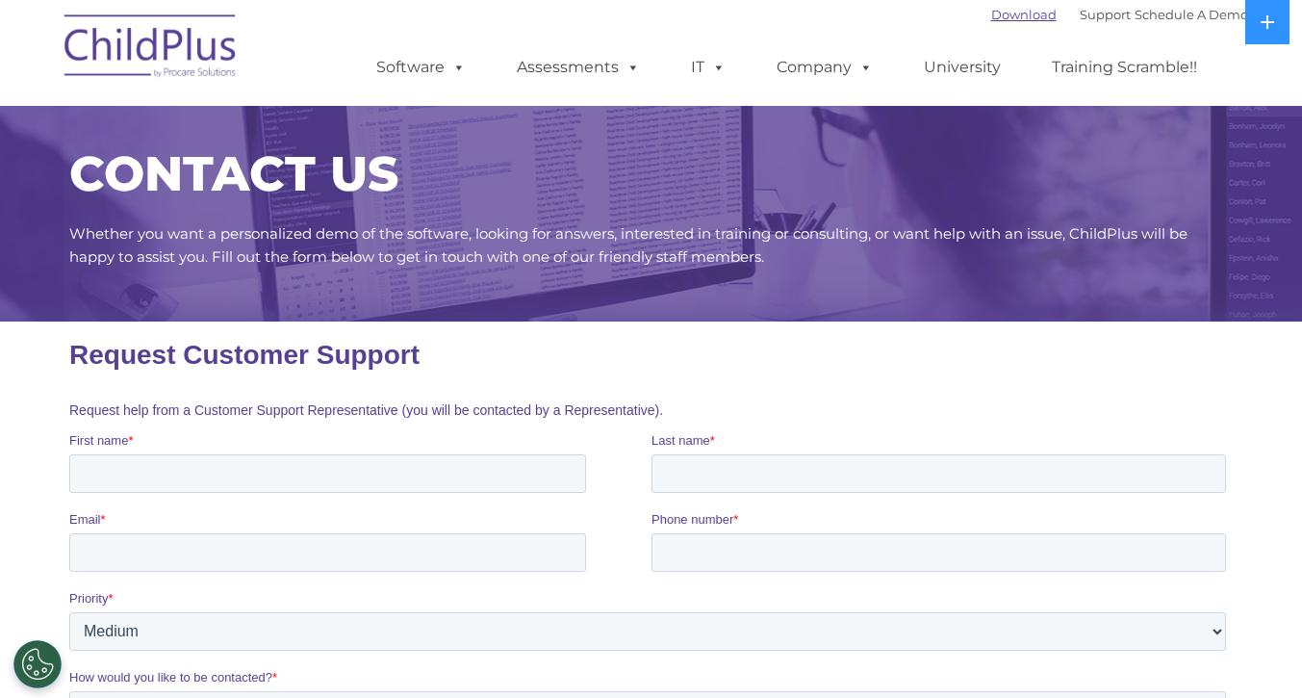
click at [991, 19] on link "Download" at bounding box center [1023, 14] width 65 height 15
